Goal: Task Accomplishment & Management: Use online tool/utility

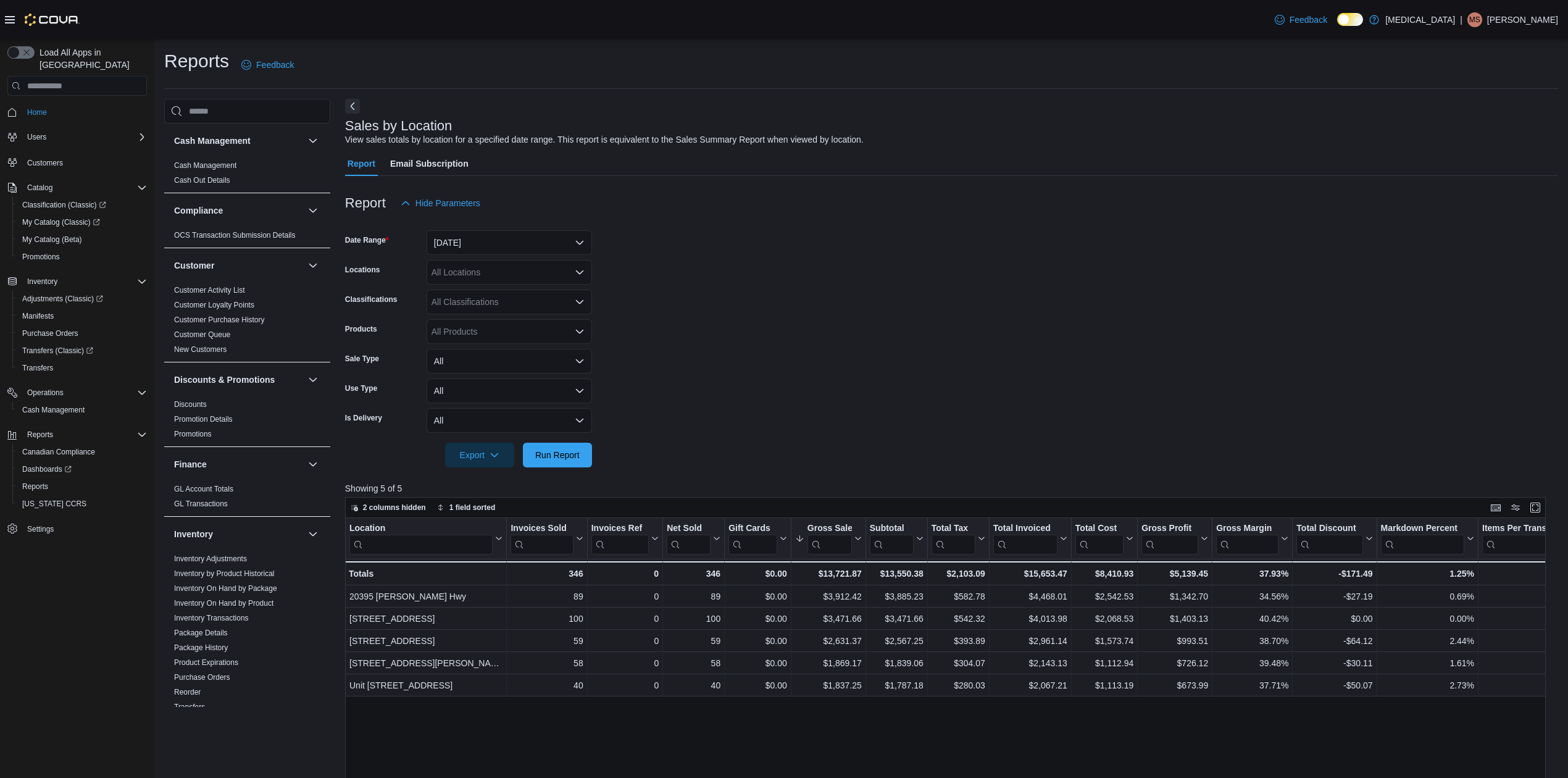
scroll to position [594, 0]
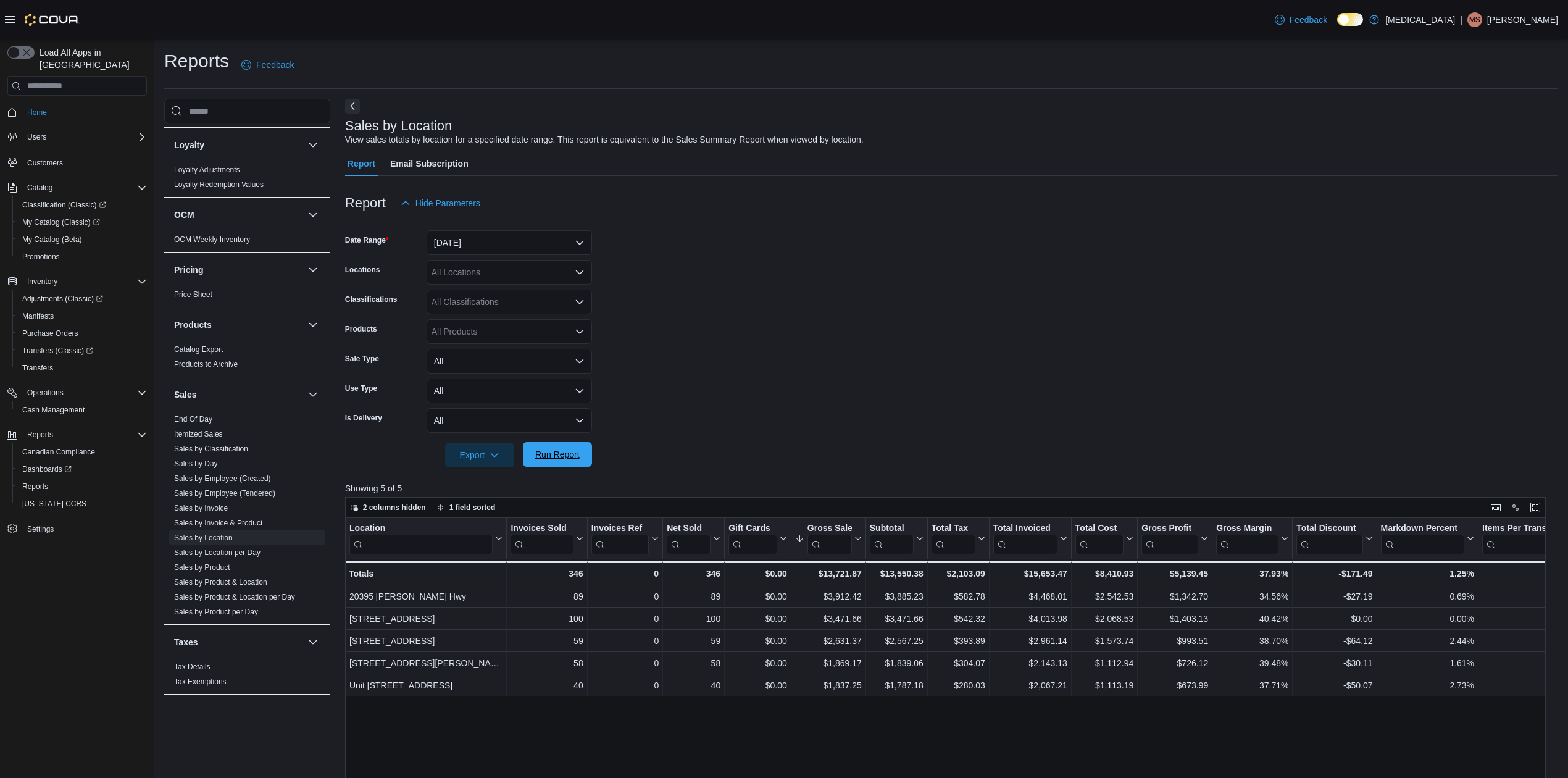
click at [560, 453] on span "Run Report" at bounding box center [557, 454] width 45 height 12
click at [497, 248] on button "[DATE]" at bounding box center [509, 243] width 166 height 24
click at [500, 261] on span "Custom Date" at bounding box center [516, 267] width 140 height 15
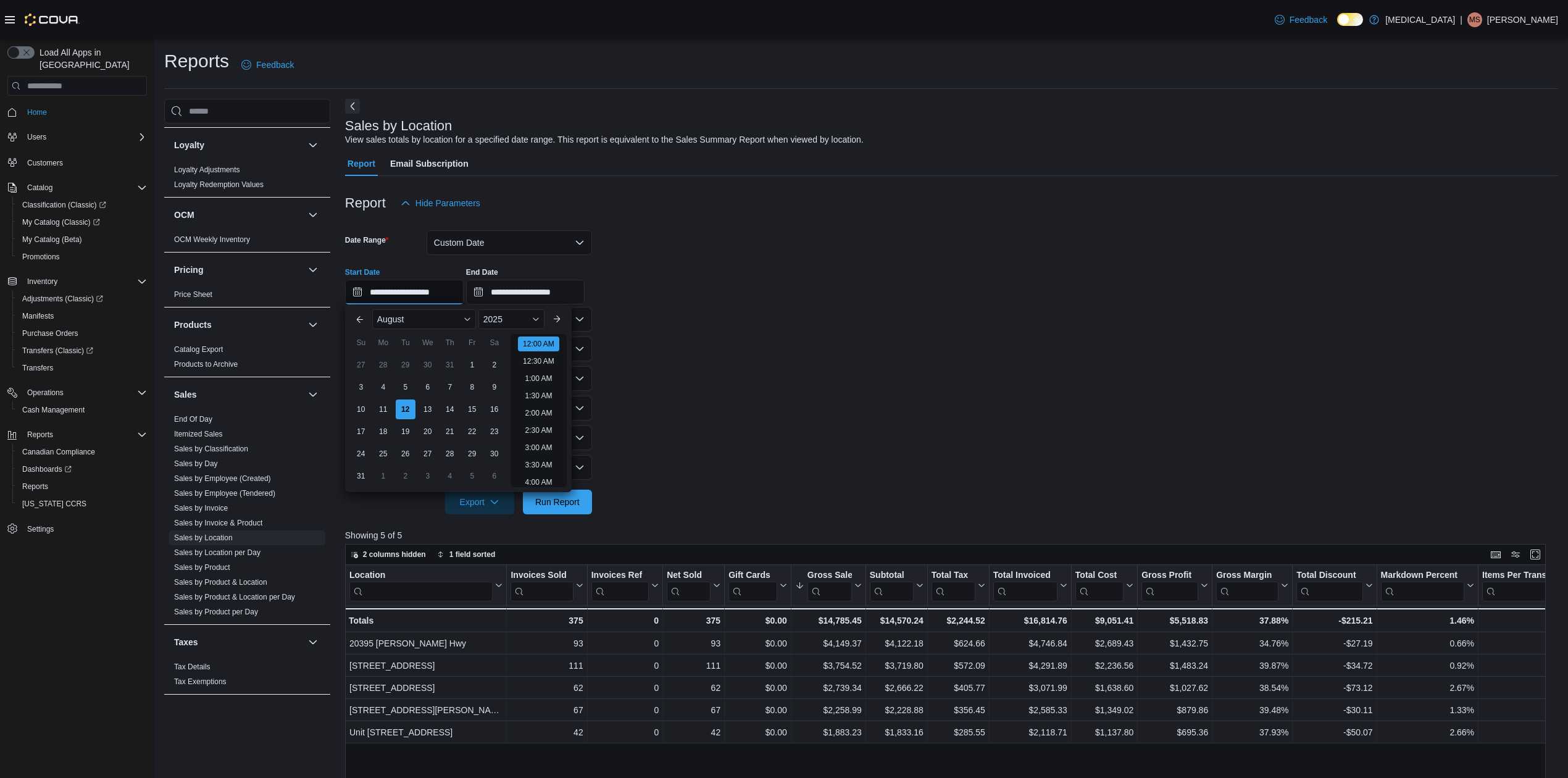
click at [352, 289] on input "**********" at bounding box center [404, 292] width 119 height 24
click at [362, 320] on button "Previous Month" at bounding box center [359, 318] width 19 height 19
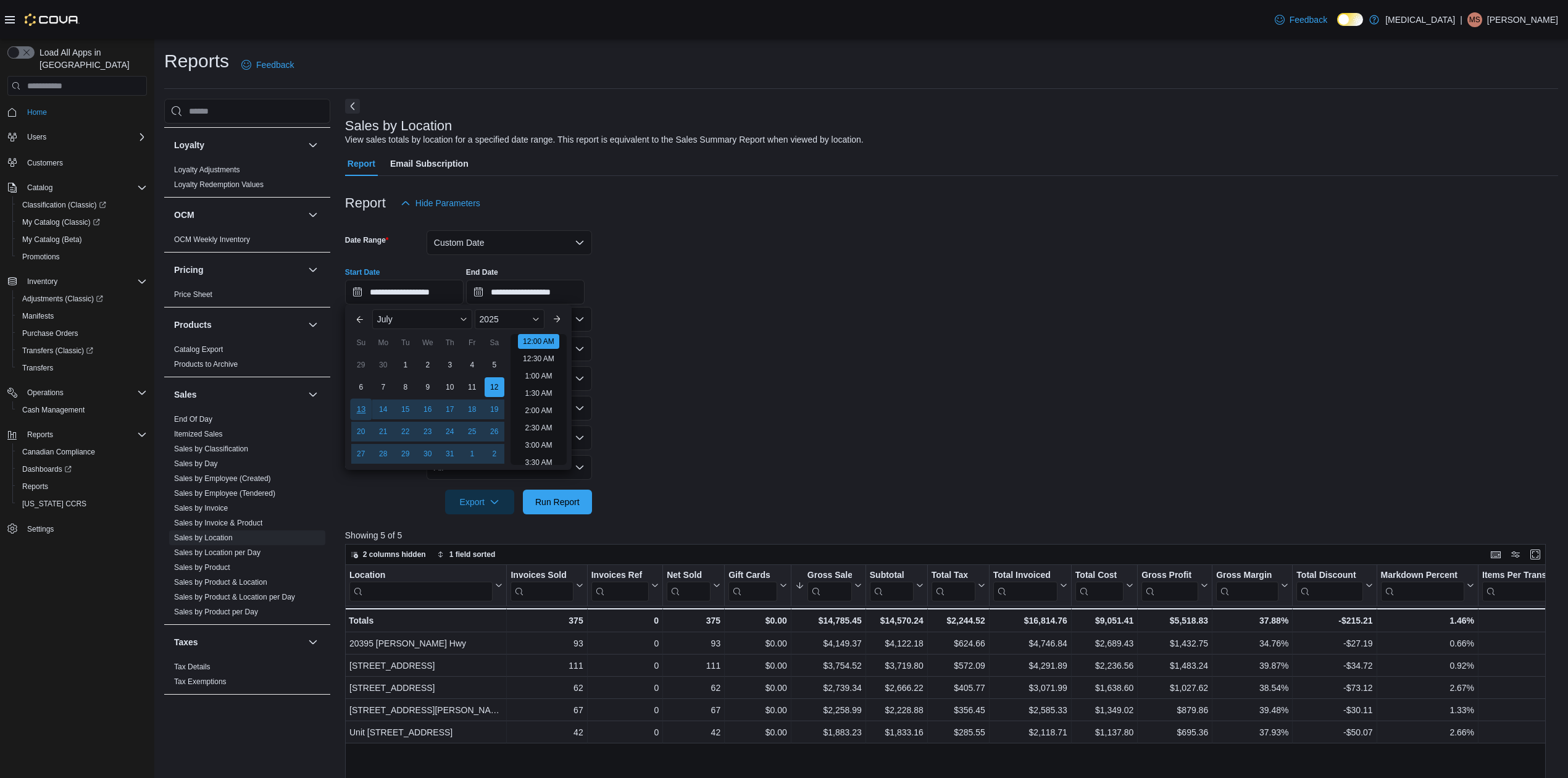
click at [359, 406] on div "13" at bounding box center [361, 409] width 22 height 22
type input "**********"
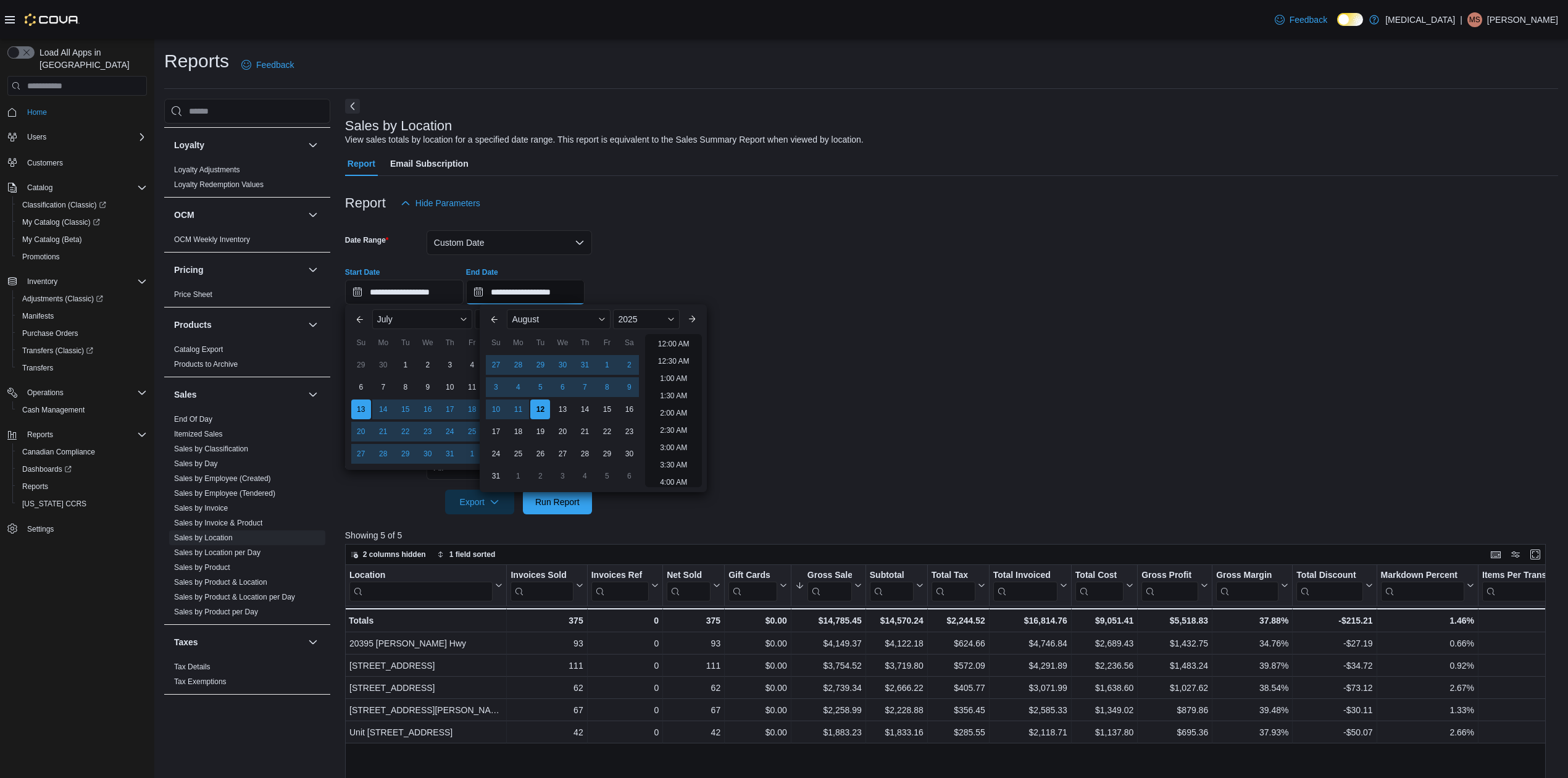
click at [519, 292] on input "**********" at bounding box center [525, 292] width 119 height 24
click at [619, 389] on div "9" at bounding box center [630, 387] width 22 height 22
type input "**********"
click at [573, 500] on span "Run Report" at bounding box center [557, 501] width 45 height 12
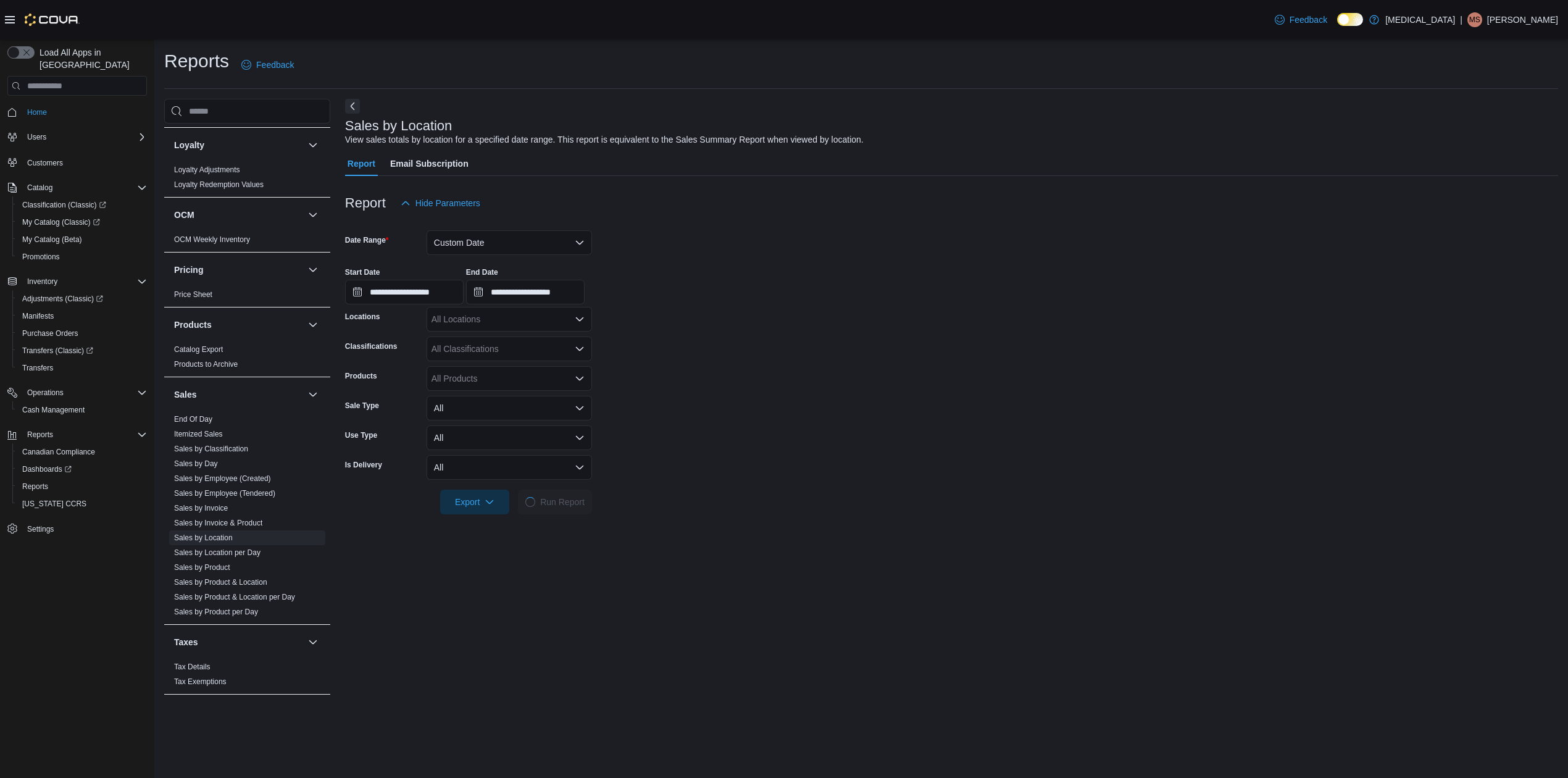
click at [491, 323] on div "All Locations" at bounding box center [509, 319] width 166 height 24
click at [489, 387] on button "[STREET_ADDRESS]" at bounding box center [509, 394] width 166 height 18
click at [709, 403] on form "**********" at bounding box center [951, 365] width 1213 height 299
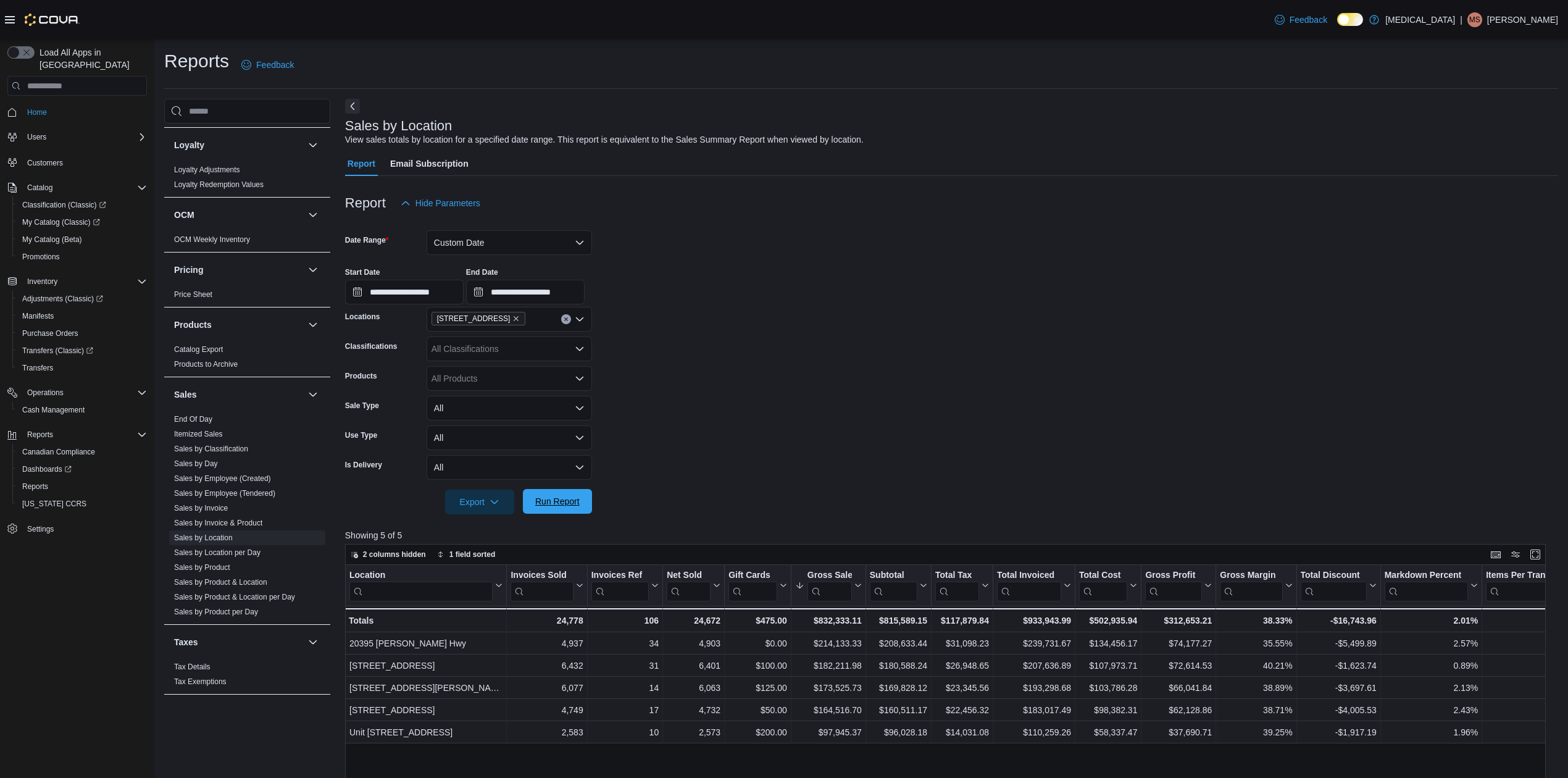
click at [566, 494] on span "Run Report" at bounding box center [557, 501] width 54 height 24
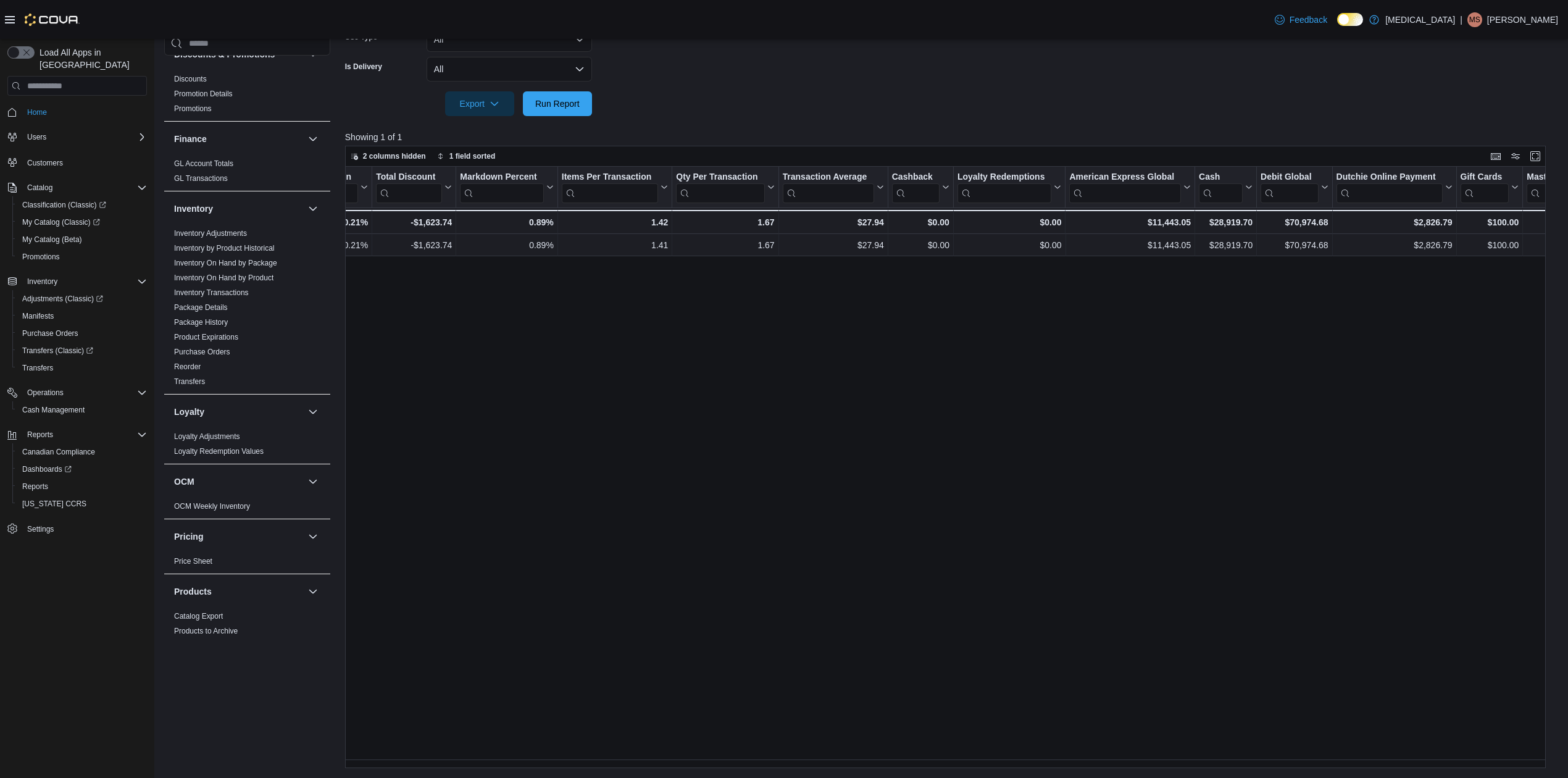
scroll to position [184, 0]
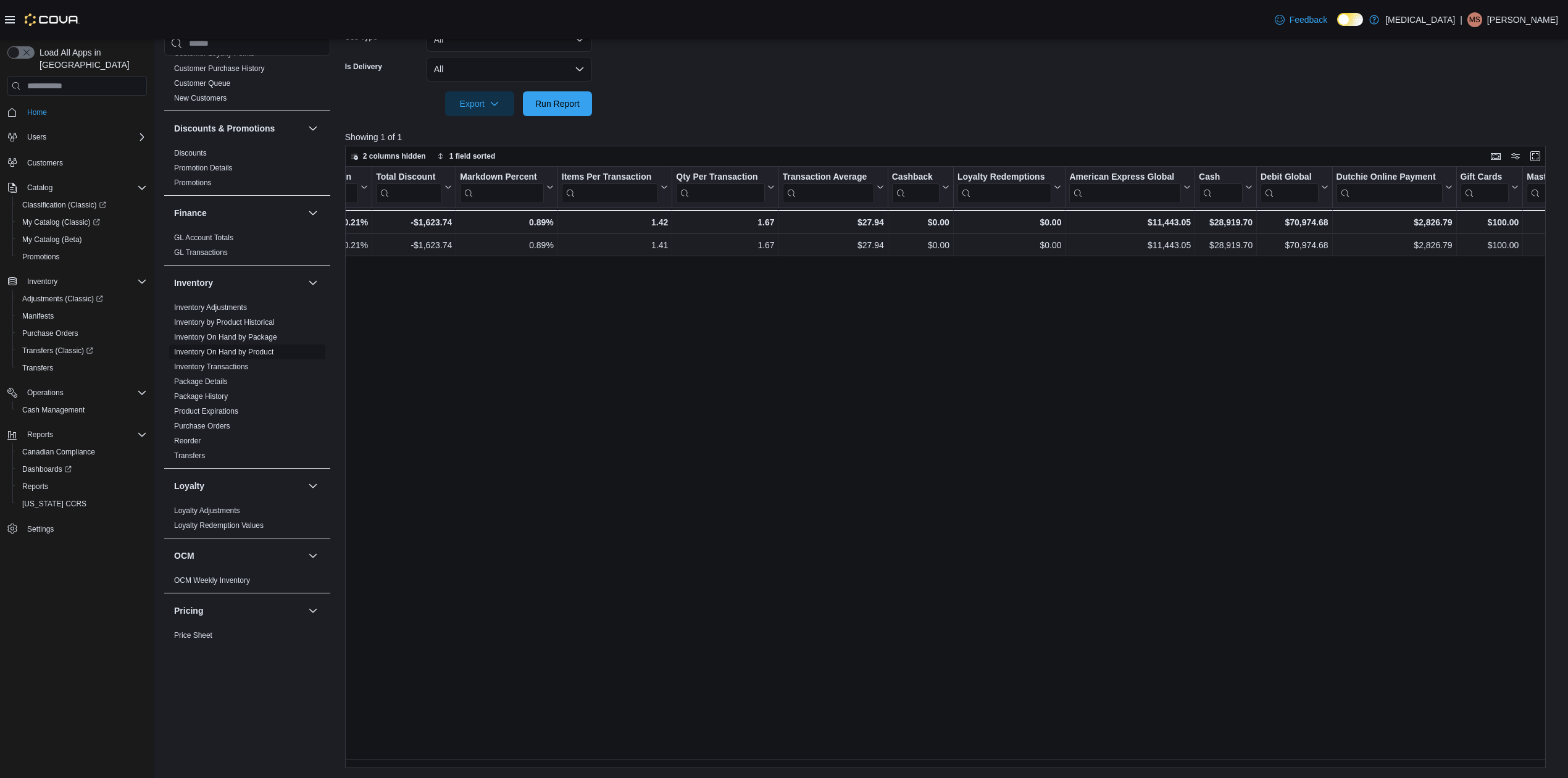
click at [235, 346] on span "Inventory On Hand by Product" at bounding box center [247, 352] width 156 height 15
click at [236, 349] on link "Inventory On Hand by Product" at bounding box center [224, 352] width 99 height 9
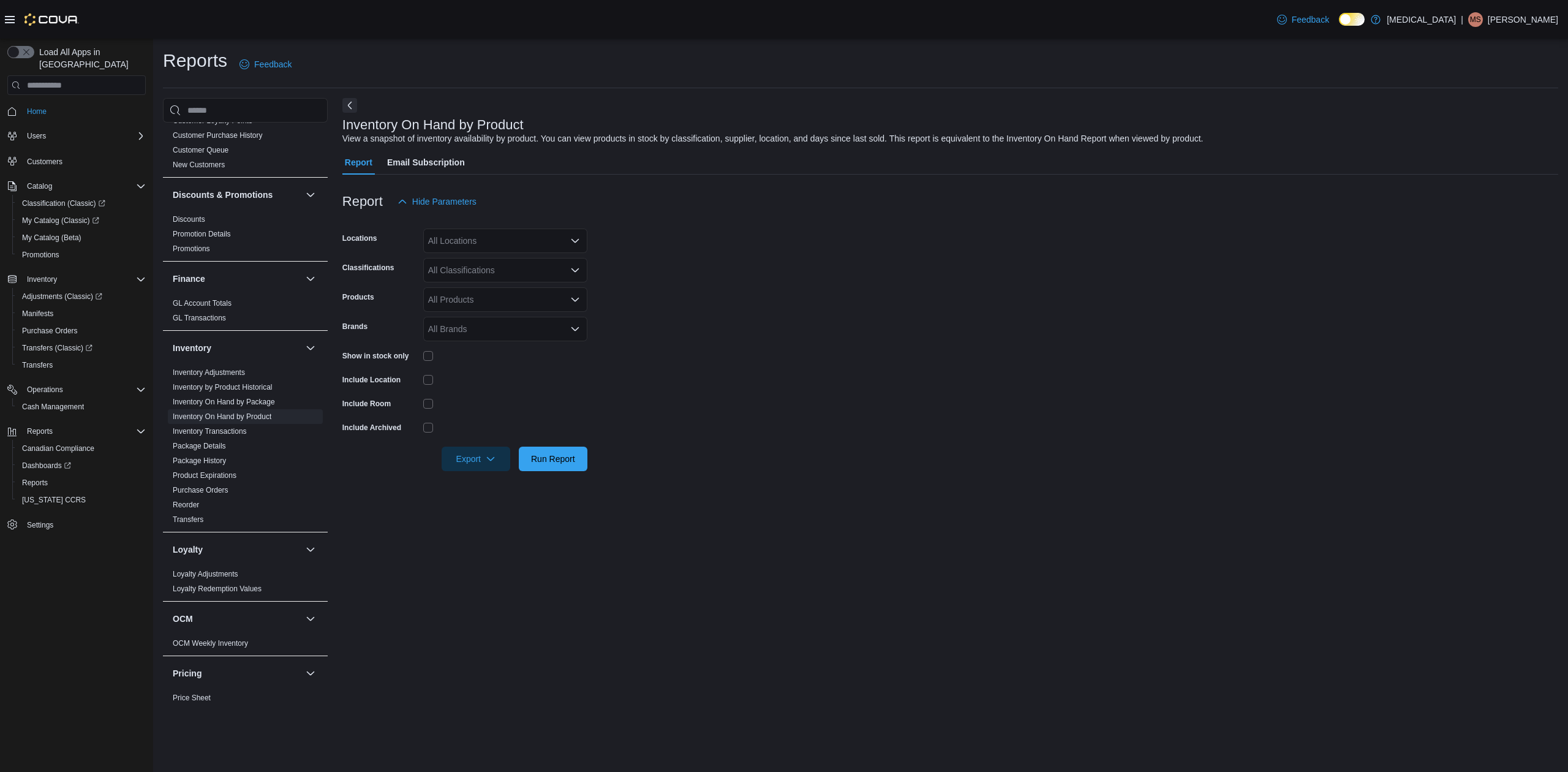
click at [530, 244] on div "All Locations" at bounding box center [505, 241] width 164 height 24
click at [503, 310] on span "[STREET_ADDRESS]" at bounding box center [492, 315] width 84 height 12
click at [923, 369] on form "Locations [STREET_ADDRESS] Selected. [STREET_ADDRESS] Press Backspace to delete…" at bounding box center [950, 342] width 1216 height 257
click at [458, 264] on div "All Classifications" at bounding box center [505, 270] width 164 height 24
click at [477, 315] on div "Flower" at bounding box center [505, 308] width 149 height 12
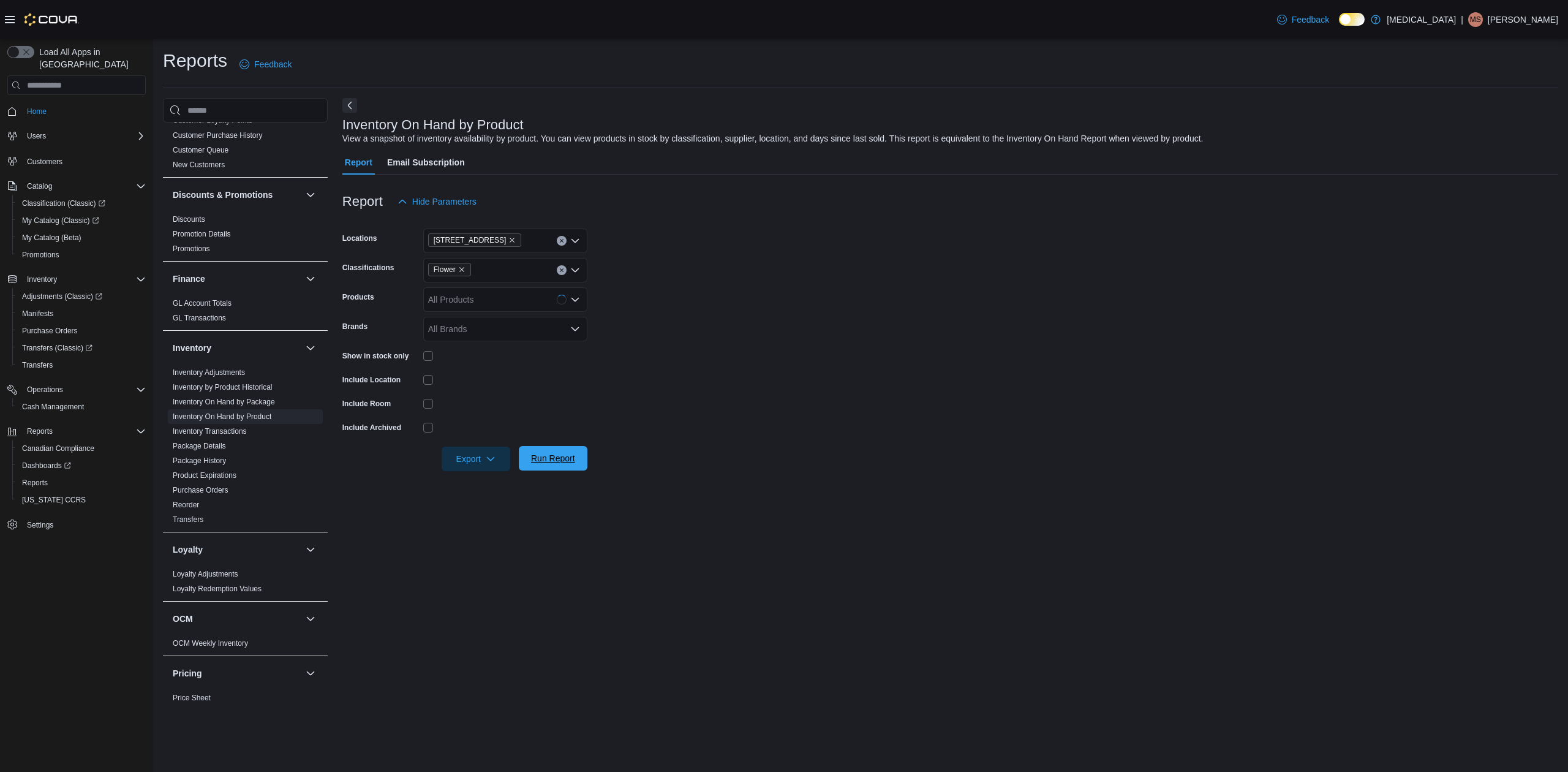
click at [560, 447] on span "Run Report" at bounding box center [552, 458] width 54 height 24
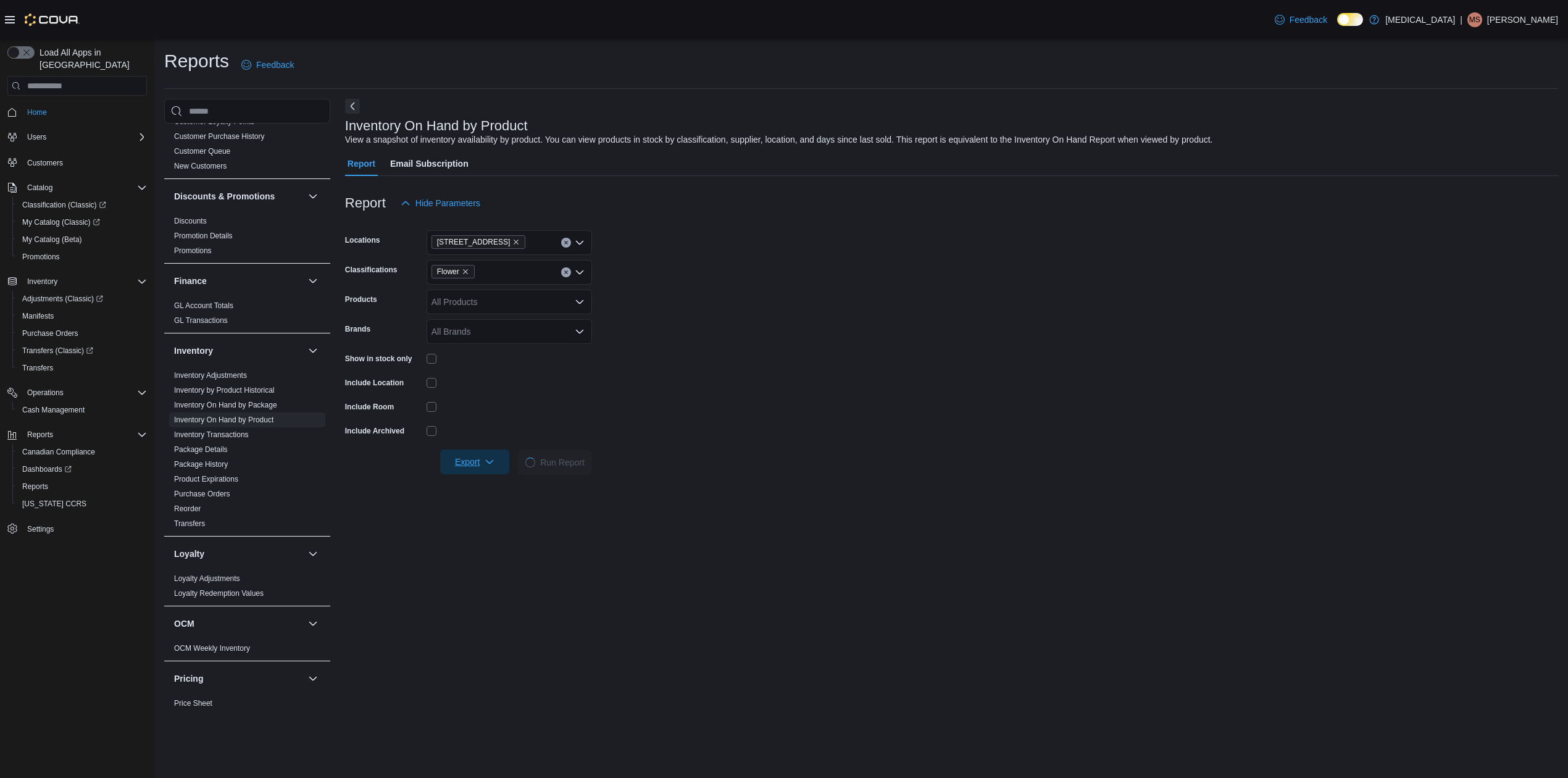
click at [498, 455] on span "Export" at bounding box center [474, 462] width 54 height 24
click at [490, 483] on span "Export to Excel" at bounding box center [476, 487] width 55 height 10
